Goal: Task Accomplishment & Management: Manage account settings

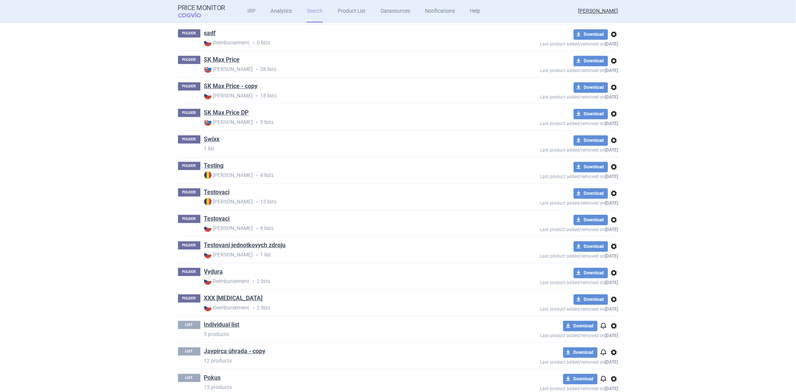
scroll to position [1449, 0]
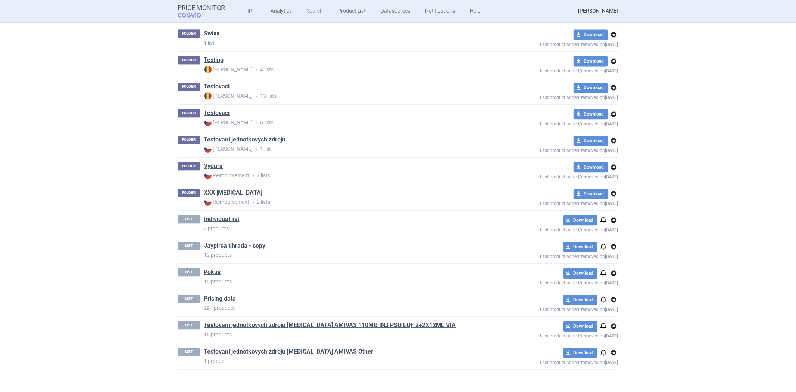
click at [228, 300] on link "Pricing data" at bounding box center [220, 298] width 32 height 8
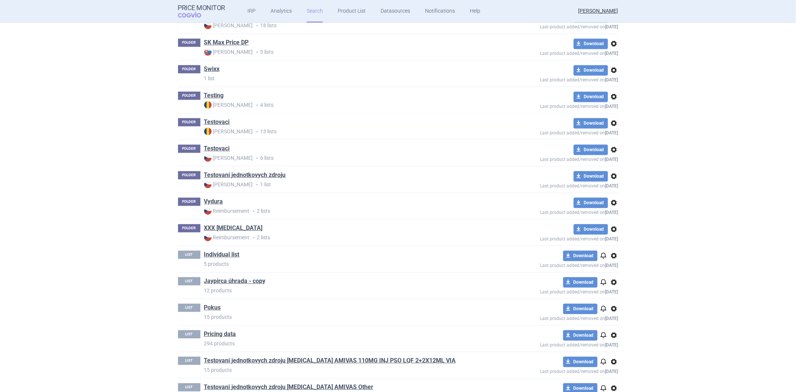
scroll to position [1449, 0]
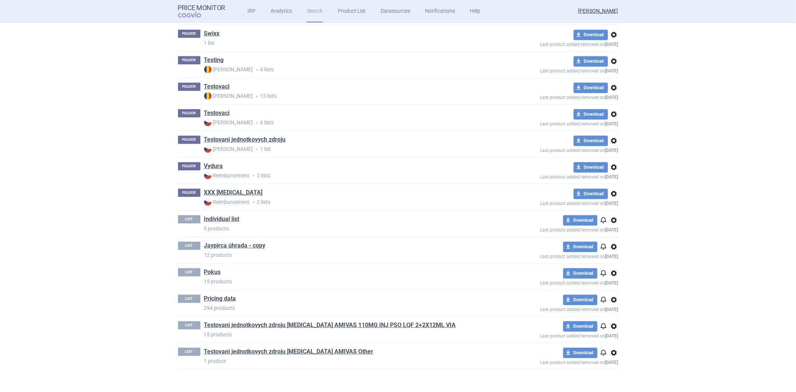
click at [609, 352] on span "options" at bounding box center [613, 352] width 9 height 9
click at [607, 379] on button "Delete" at bounding box center [610, 379] width 24 height 11
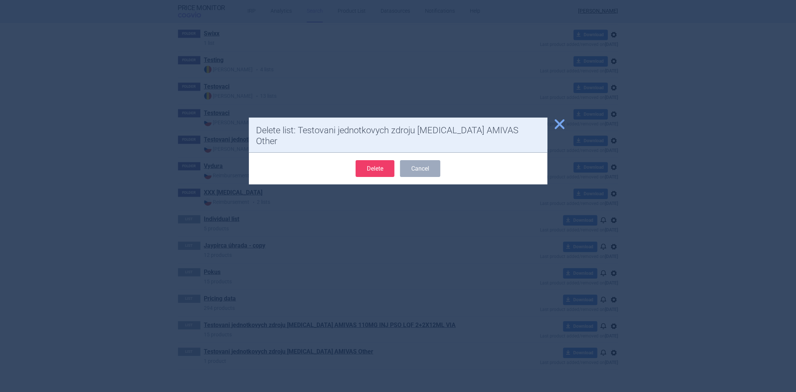
click at [368, 160] on button "Delete" at bounding box center [374, 168] width 39 height 17
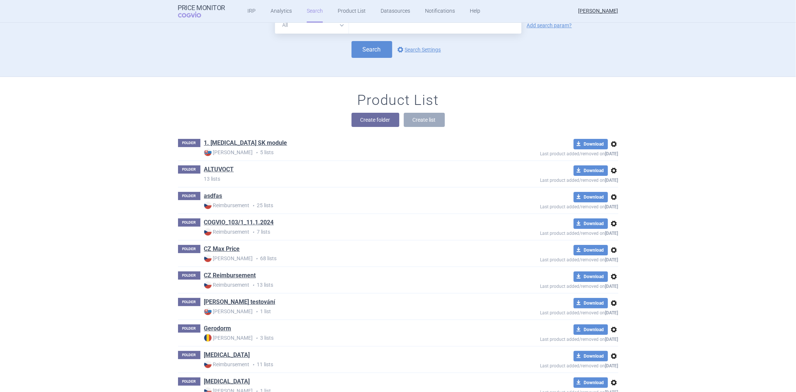
scroll to position [0, 0]
